Goal: Task Accomplishment & Management: Manage account settings

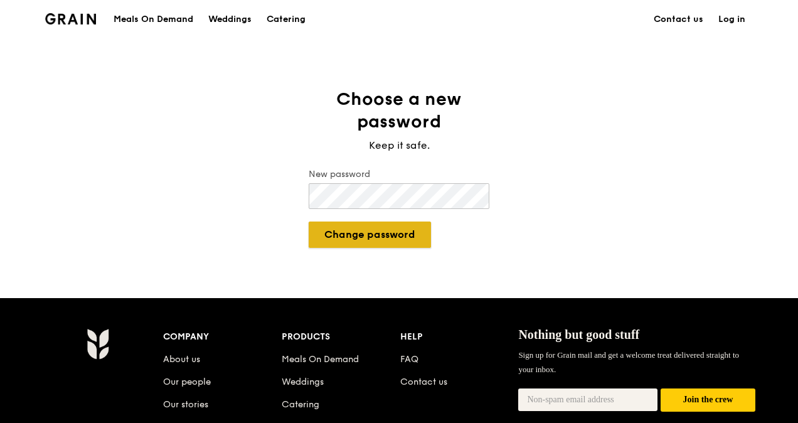
click at [408, 236] on button "Change password" at bounding box center [370, 234] width 122 height 26
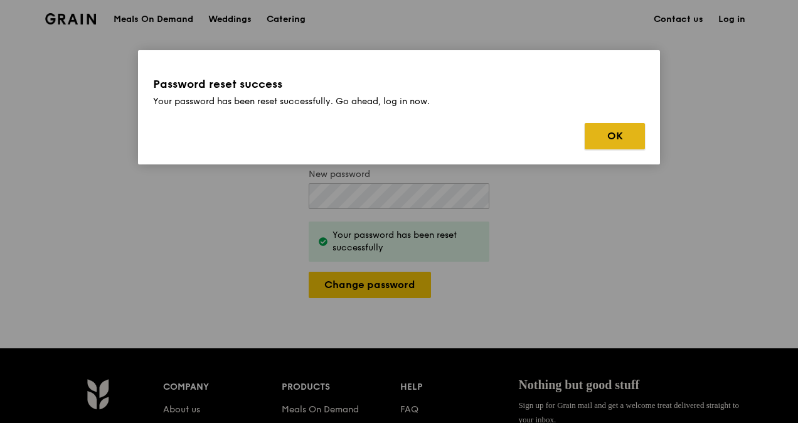
click at [624, 135] on button "OK" at bounding box center [615, 136] width 60 height 26
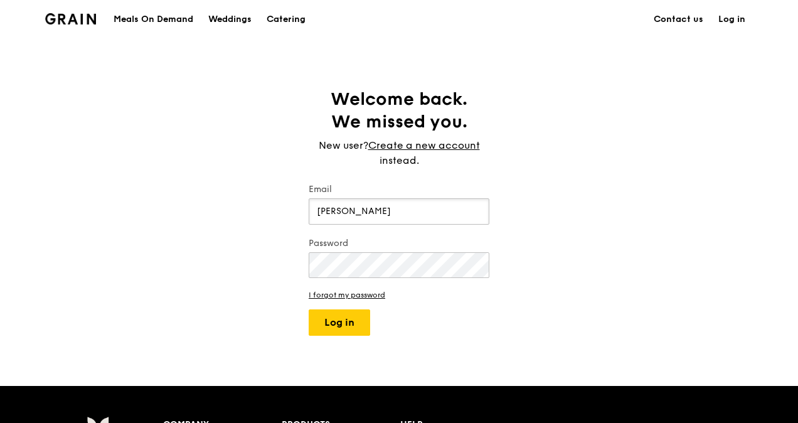
type input "[PERSON_NAME][EMAIL_ADDRESS][DOMAIN_NAME]"
click at [326, 321] on button "Log in" at bounding box center [339, 322] width 61 height 26
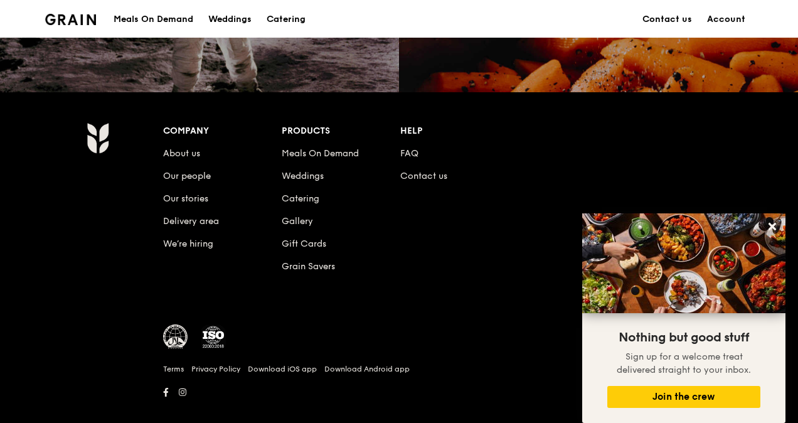
scroll to position [1229, 0]
